Goal: Information Seeking & Learning: Learn about a topic

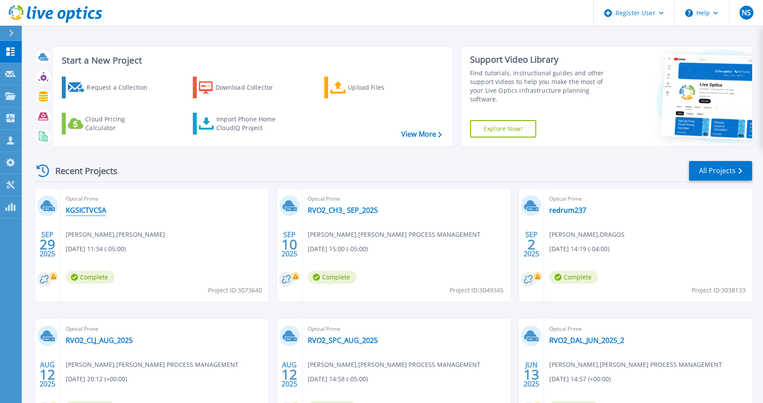
click at [92, 209] on link "KGSICTVCSA" at bounding box center [86, 210] width 40 height 9
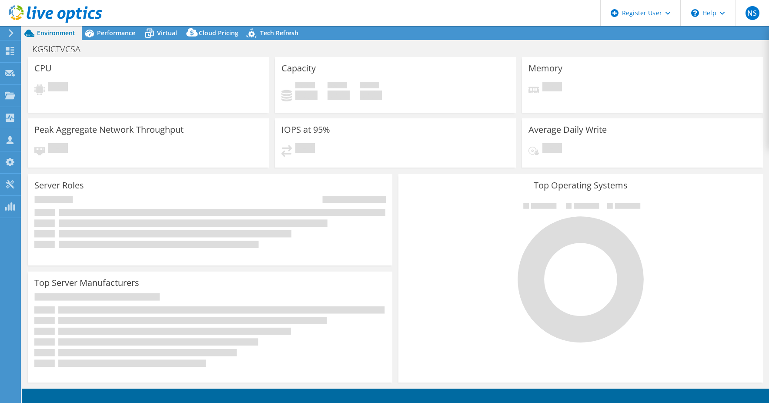
select select "USD"
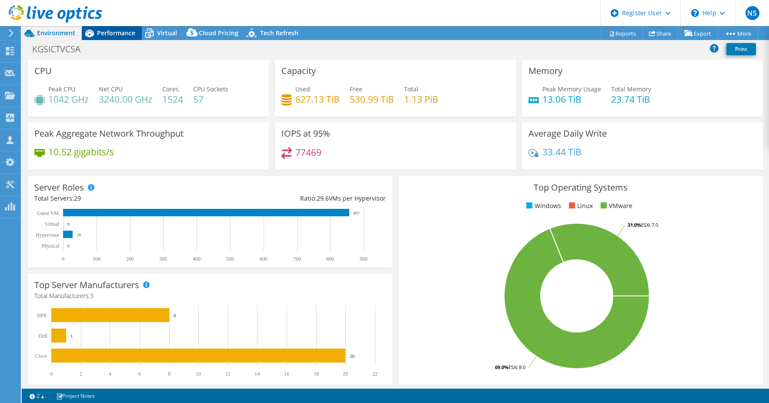
click at [127, 28] on div "Performance" at bounding box center [112, 33] width 60 height 14
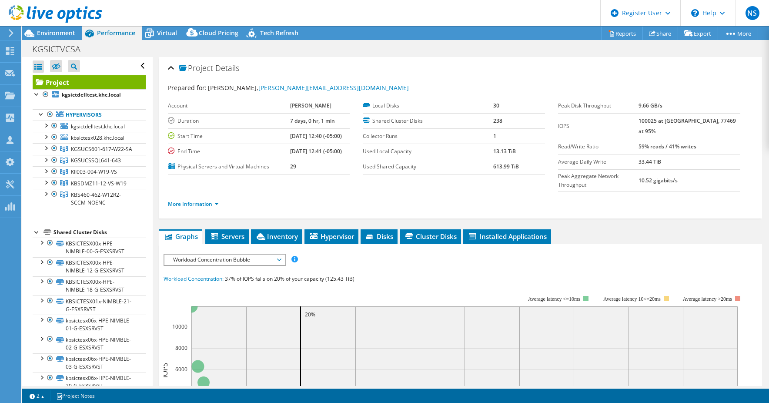
drag, startPoint x: 654, startPoint y: 119, endPoint x: 672, endPoint y: 120, distance: 18.3
click at [672, 120] on tr "IOPS 100025 at [GEOGRAPHIC_DATA], 77469 at 95%" at bounding box center [649, 126] width 182 height 26
drag, startPoint x: 672, startPoint y: 120, endPoint x: 666, endPoint y: 122, distance: 6.9
copy tr "100025"
click at [191, 200] on link "More Information" at bounding box center [193, 203] width 51 height 7
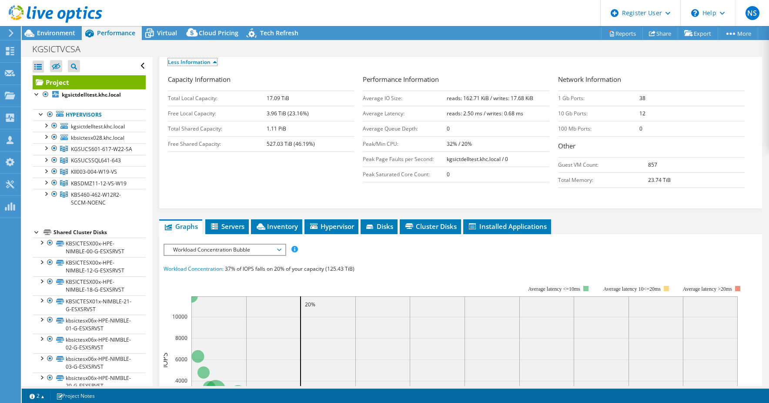
scroll to position [218, 0]
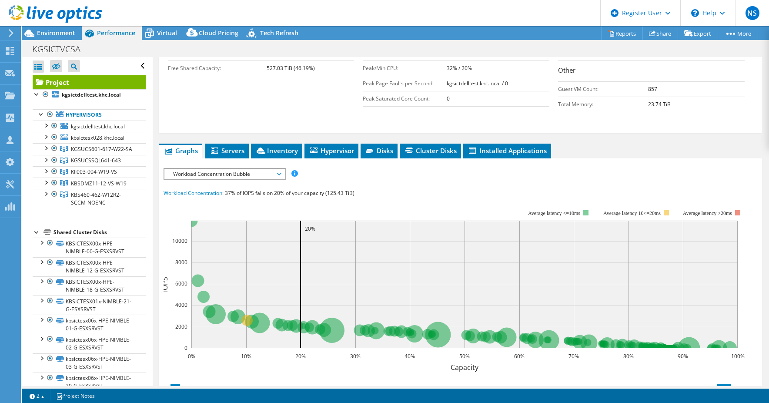
click at [338, 146] on span "Hypervisor" at bounding box center [331, 150] width 45 height 9
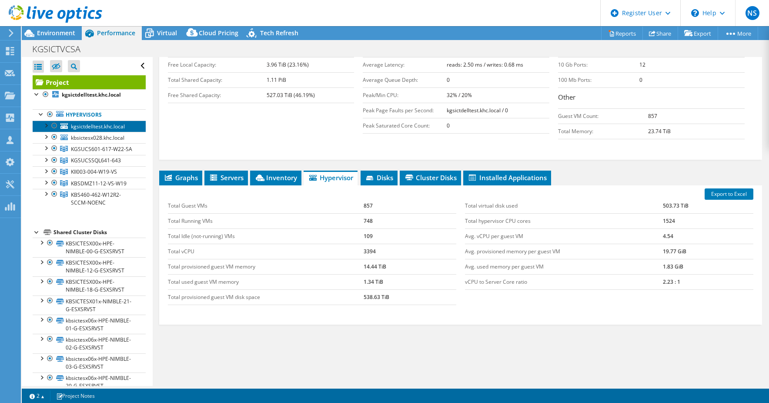
click at [83, 128] on span "kgsictdelltest.khc.local" at bounding box center [98, 126] width 54 height 7
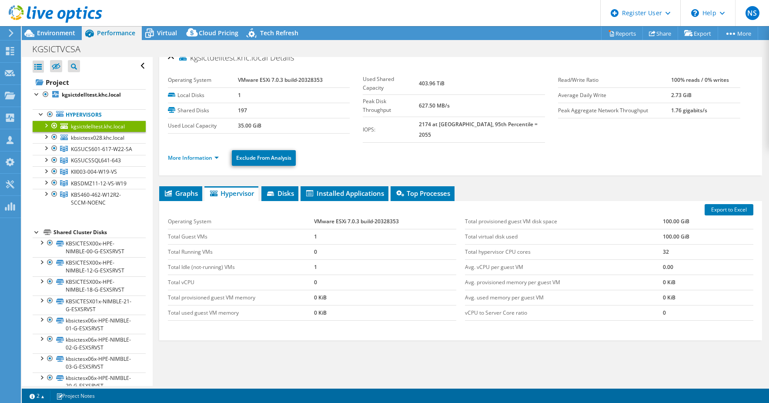
scroll to position [0, 0]
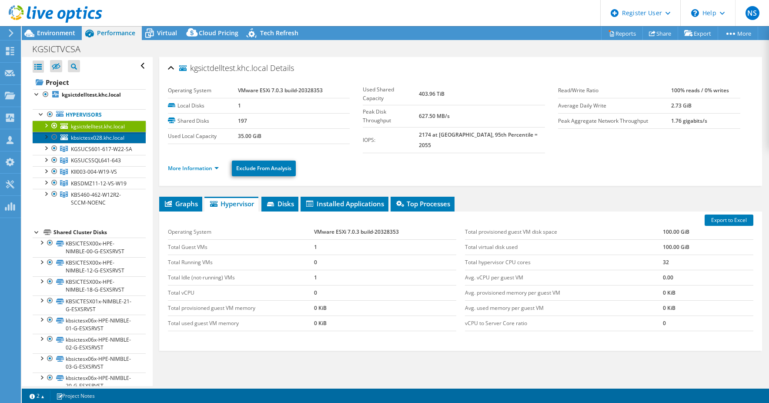
click at [89, 134] on span "kbsictesx028.khc.local" at bounding box center [98, 137] width 54 height 7
